Goal: Task Accomplishment & Management: Manage account settings

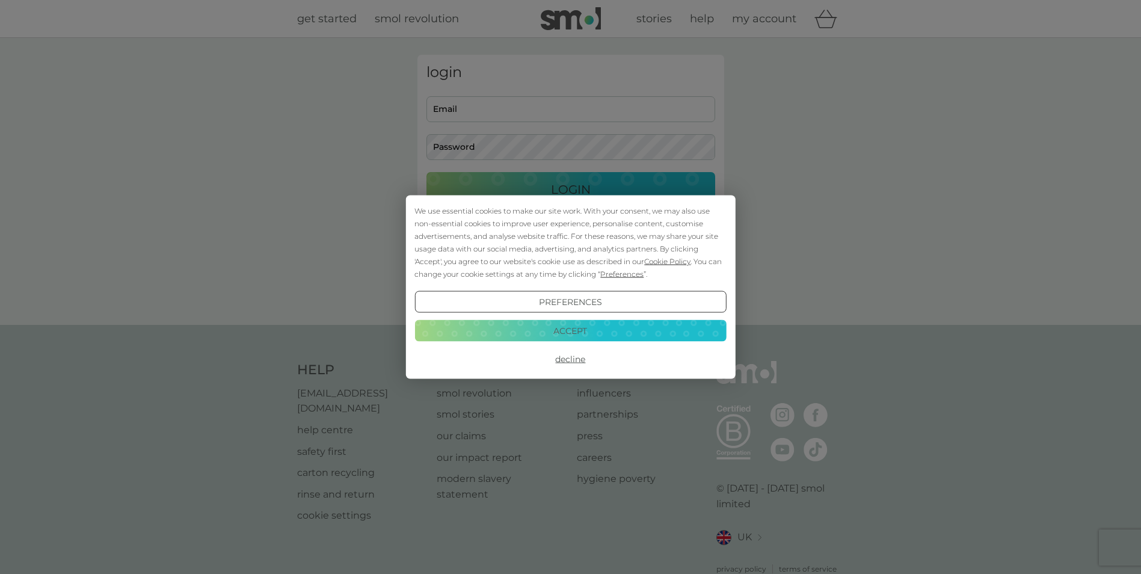
type input "sarahmholgate@gmail.com"
click at [564, 324] on button "Accept" at bounding box center [571, 330] width 312 height 22
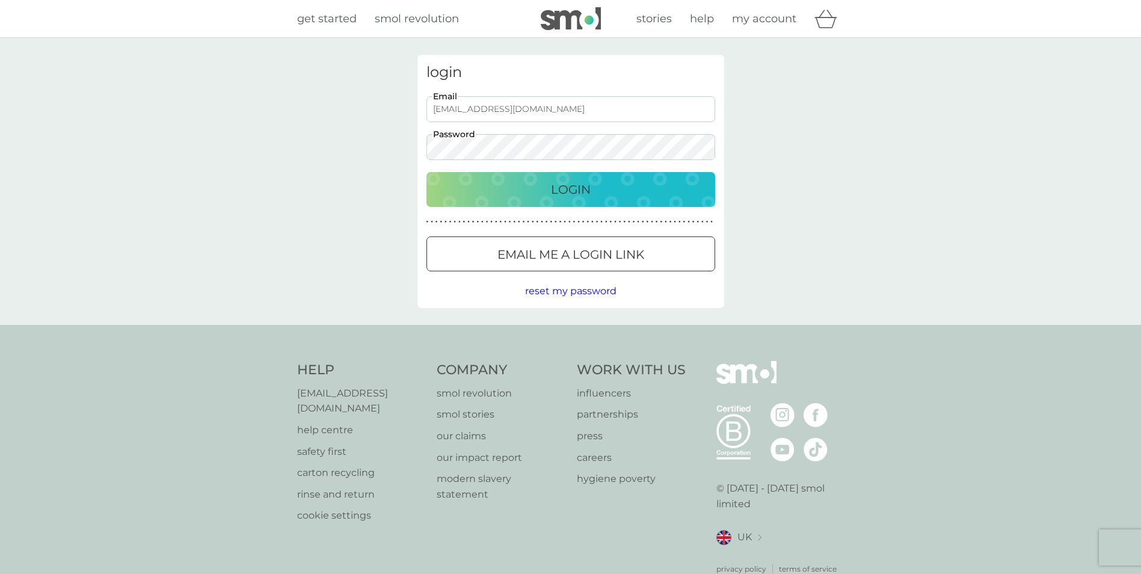
click at [549, 185] on div "Login" at bounding box center [571, 189] width 265 height 19
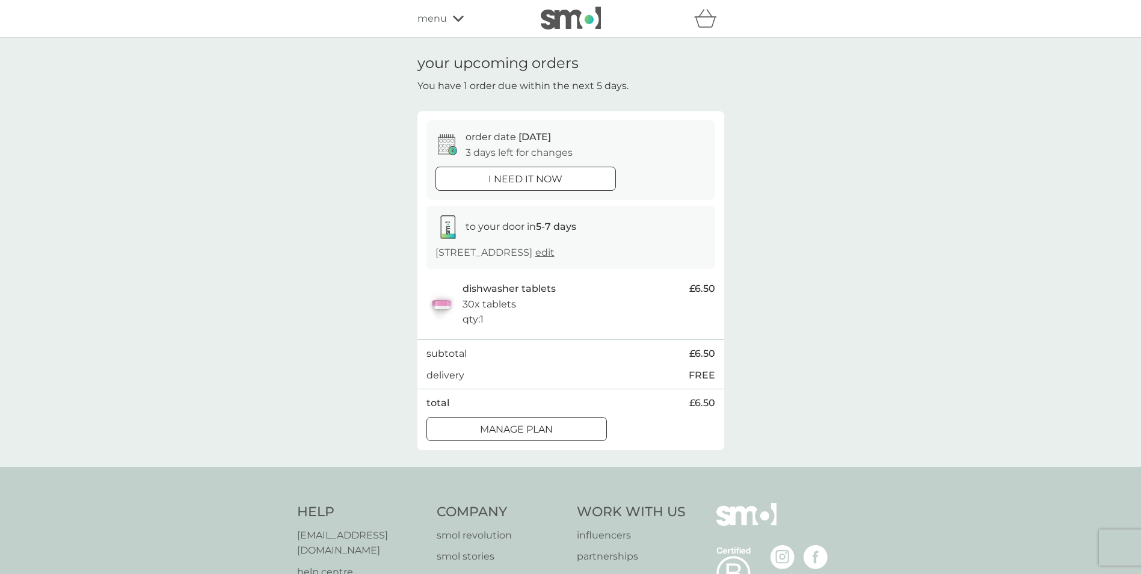
click at [552, 437] on p "Manage plan" at bounding box center [516, 430] width 73 height 16
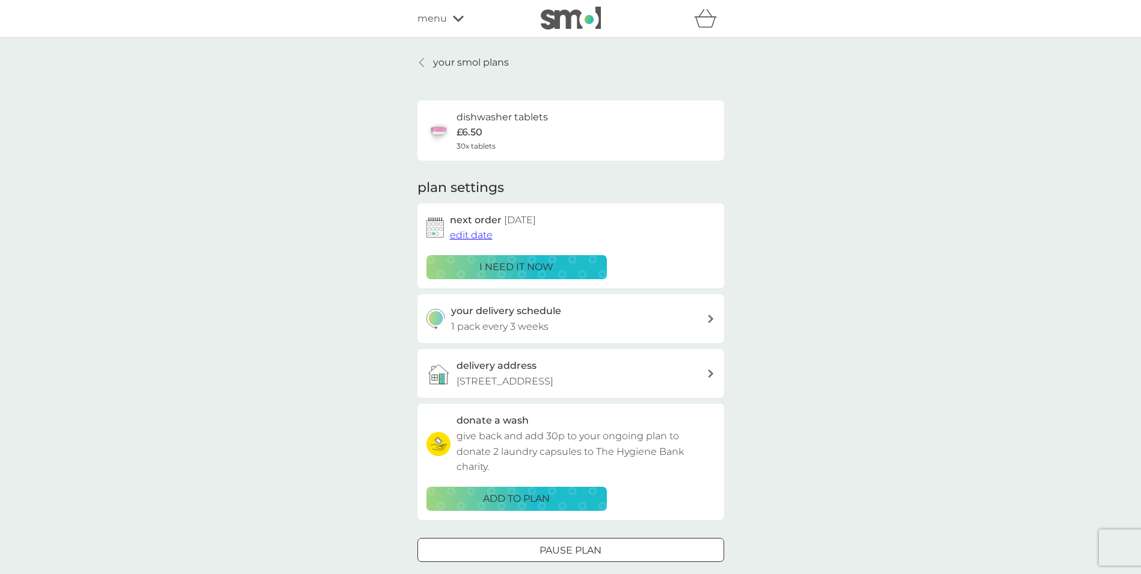
click at [643, 320] on div "your delivery schedule 1 pack every 3 weeks" at bounding box center [579, 318] width 256 height 31
select select "21"
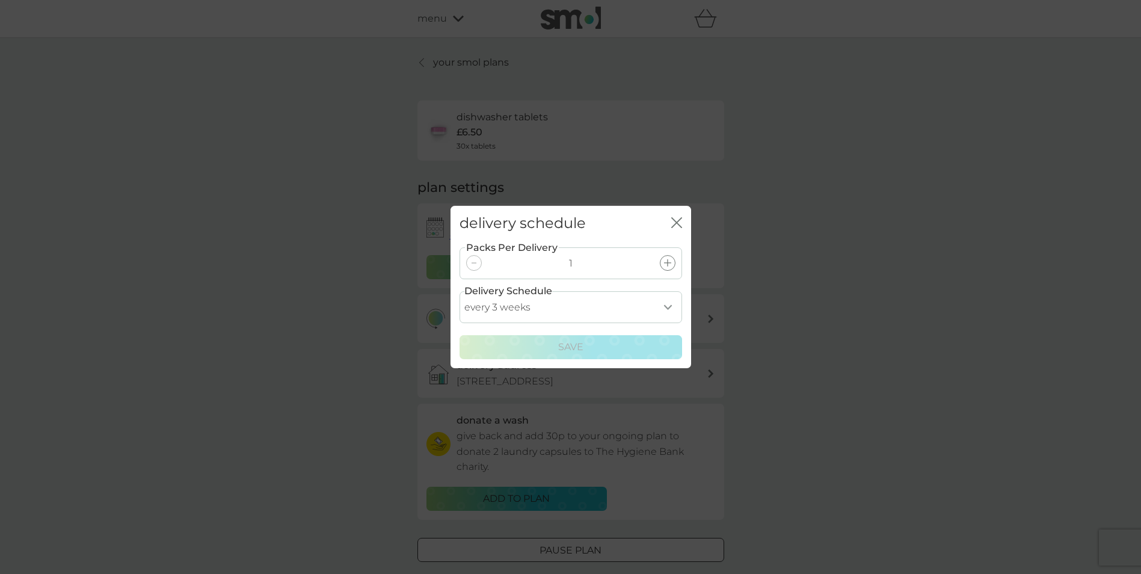
click at [676, 220] on icon "close" at bounding box center [676, 222] width 11 height 11
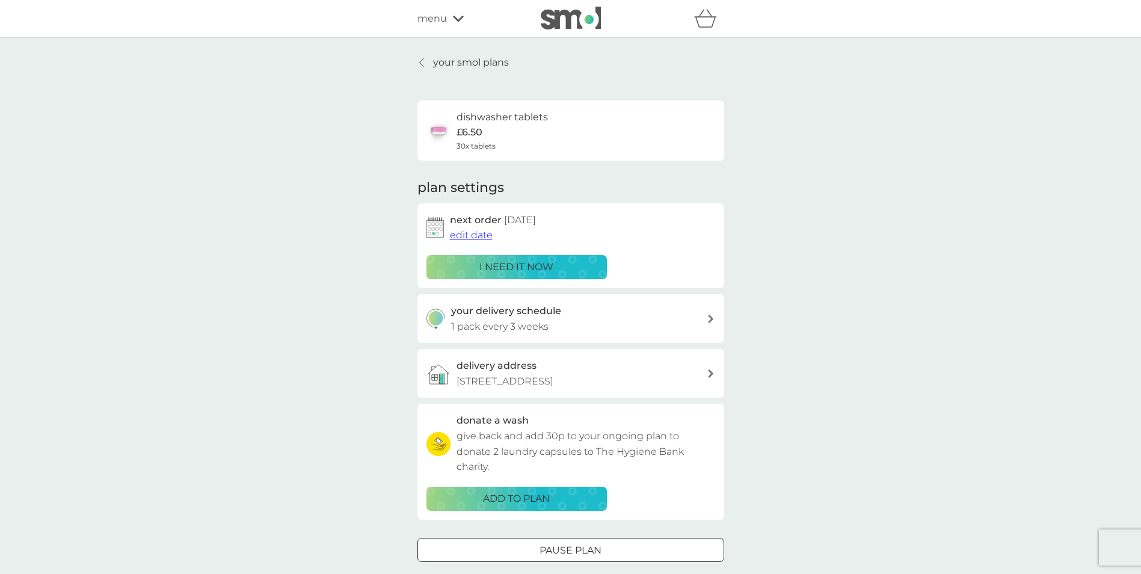
click at [455, 64] on p "your smol plans" at bounding box center [471, 63] width 76 height 16
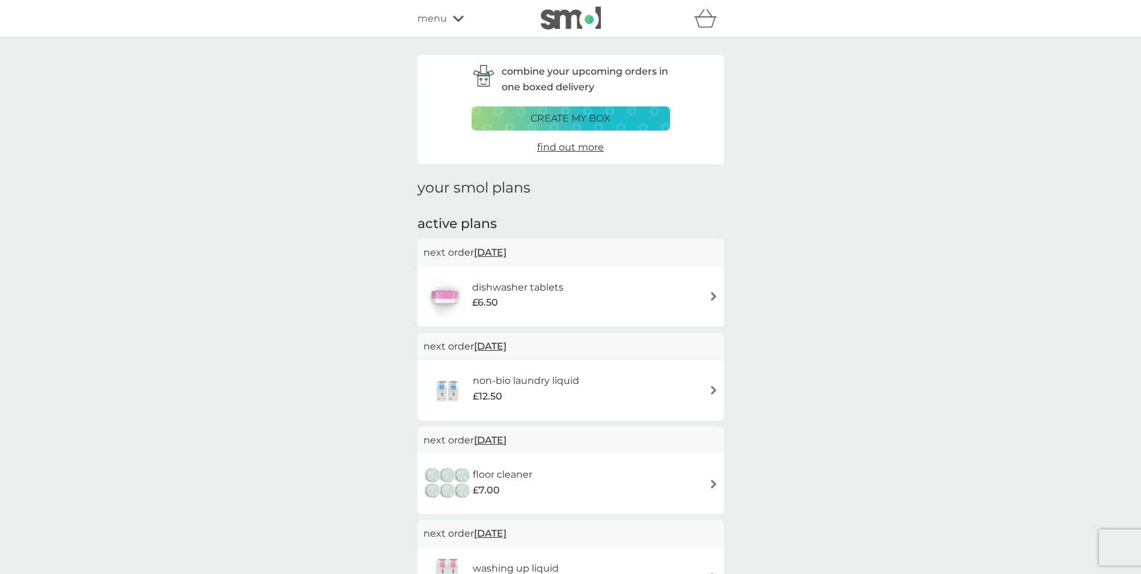
click at [661, 389] on div "non-bio laundry liquid £12.50" at bounding box center [571, 390] width 295 height 42
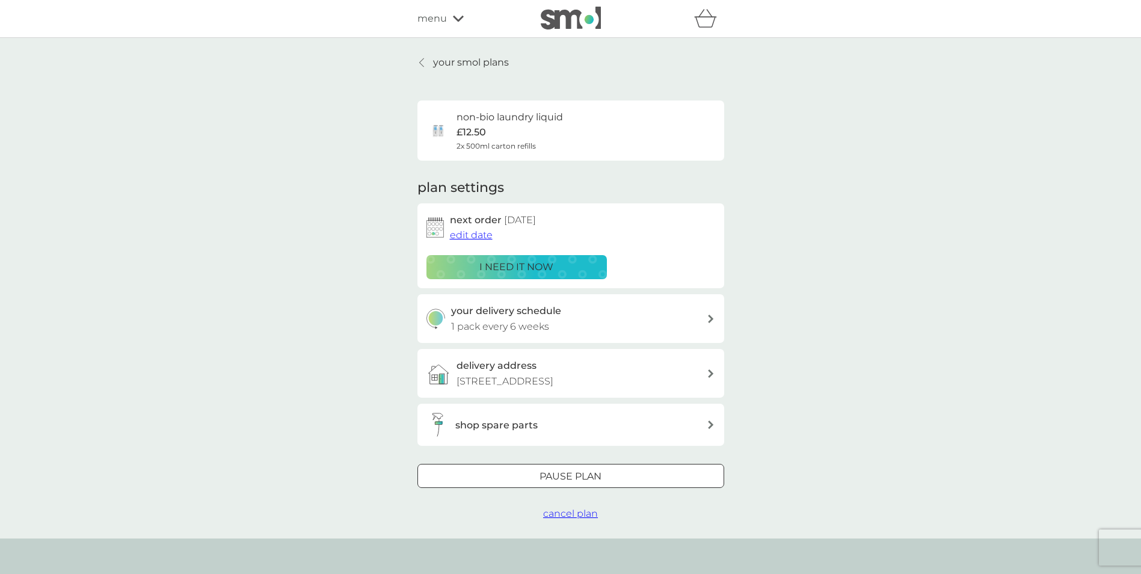
click at [425, 63] on div at bounding box center [422, 63] width 8 height 10
